Goal: Task Accomplishment & Management: Complete application form

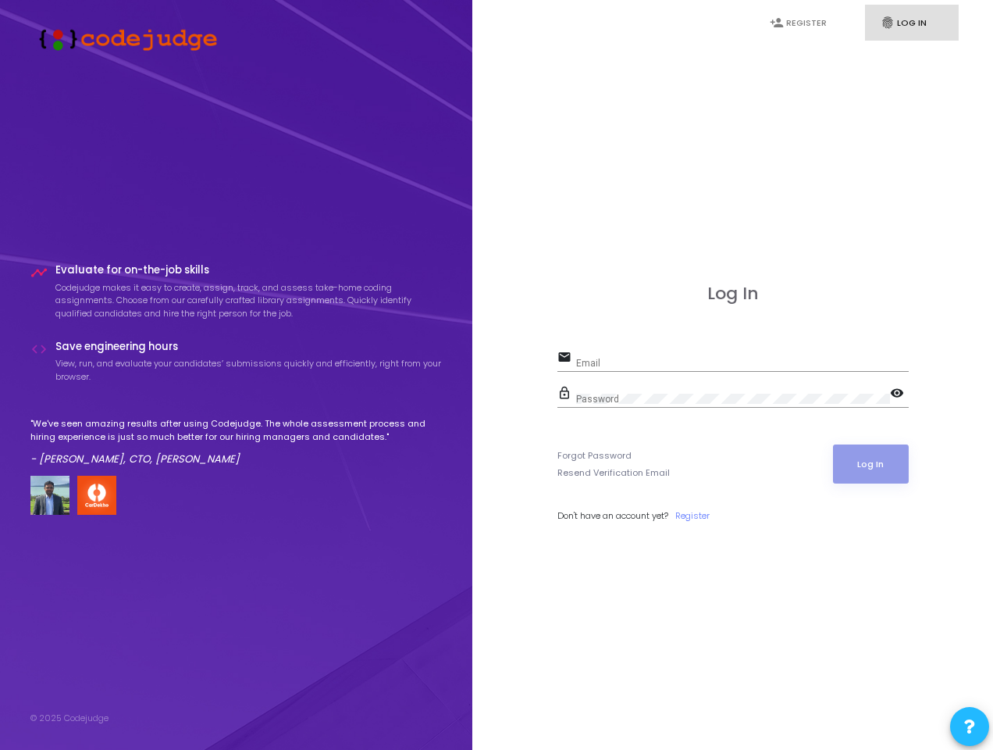
click at [733, 359] on input "Email" at bounding box center [742, 363] width 333 height 11
click at [899, 394] on mat-icon "visibility" at bounding box center [899, 394] width 19 height 19
click at [970, 724] on icon at bounding box center [969, 726] width 11 height 11
click at [970, 726] on icon at bounding box center [969, 726] width 11 height 11
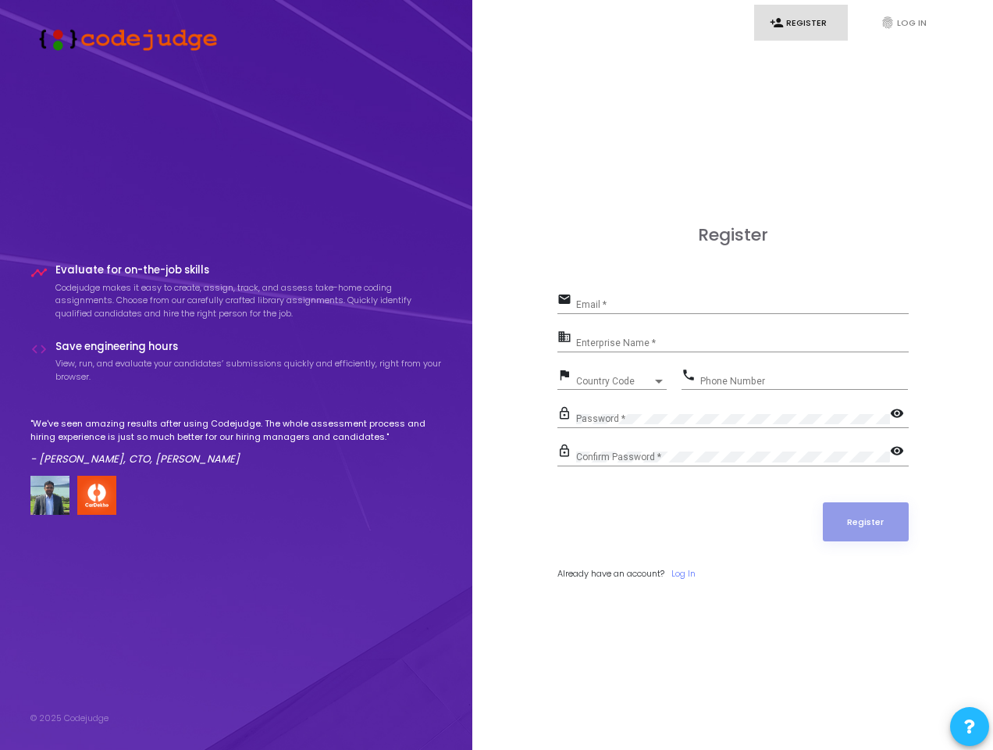
click at [612, 377] on span "Country Code" at bounding box center [614, 380] width 77 height 9
click at [622, 381] on span "Country Code" at bounding box center [614, 380] width 77 height 9
click at [970, 724] on icon at bounding box center [969, 726] width 11 height 11
click at [970, 726] on icon at bounding box center [970, 726] width 16 height 16
